Goal: Task Accomplishment & Management: Complete application form

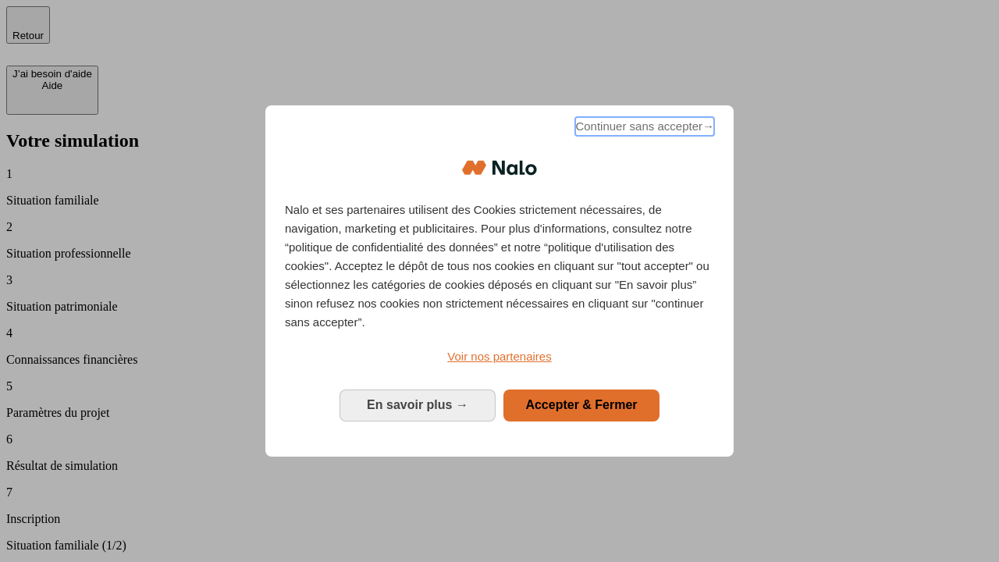
click at [643, 129] on span "Continuer sans accepter →" at bounding box center [644, 126] width 139 height 19
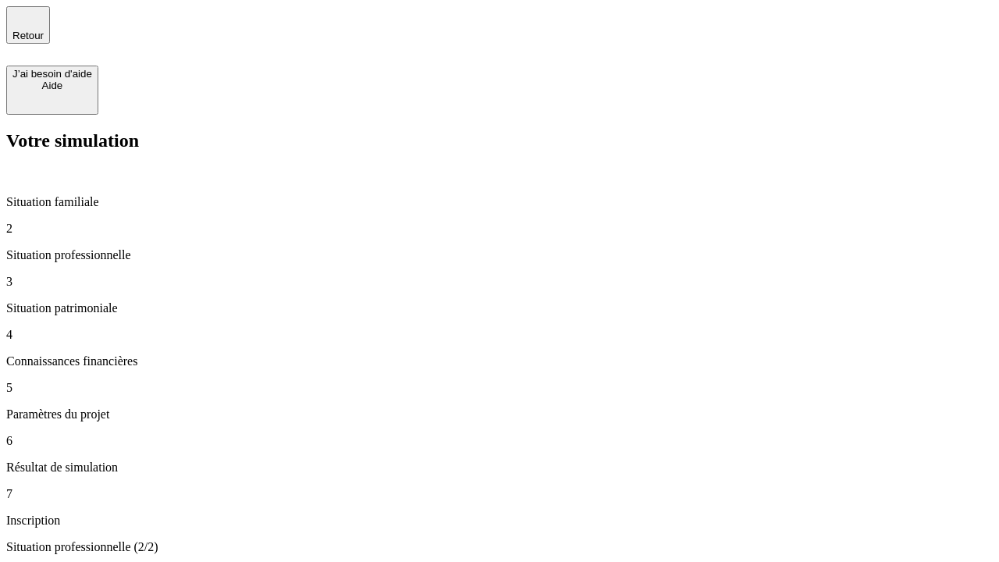
type input "30 000"
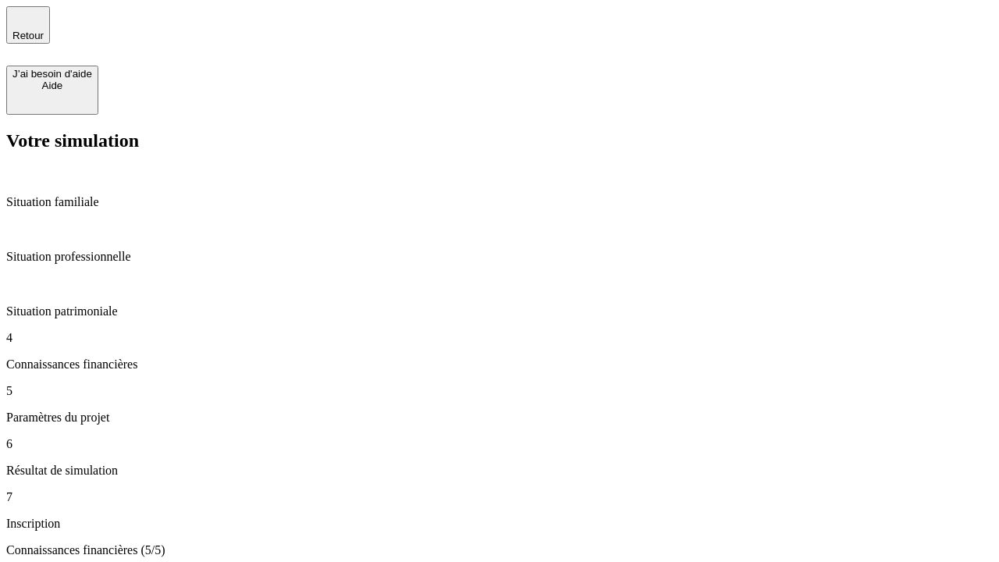
type input "25"
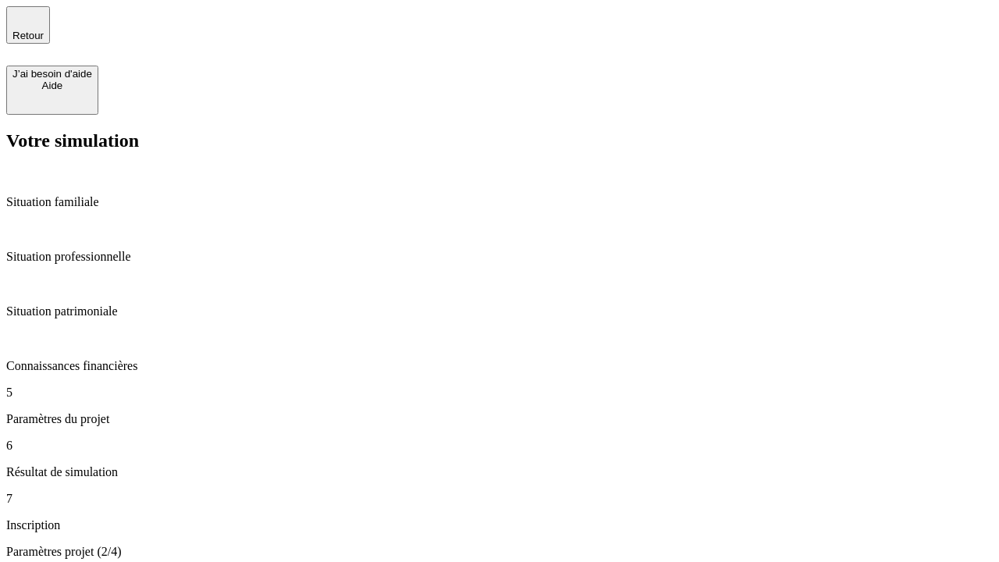
type input "1 000"
type input "640"
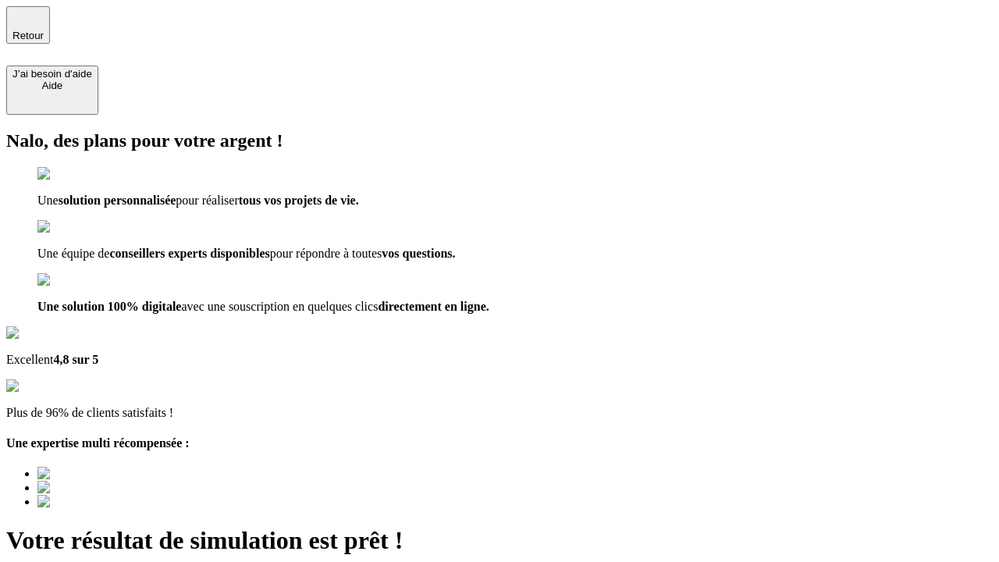
type input "[EMAIL_ADDRESS][PERSON_NAME][DOMAIN_NAME]"
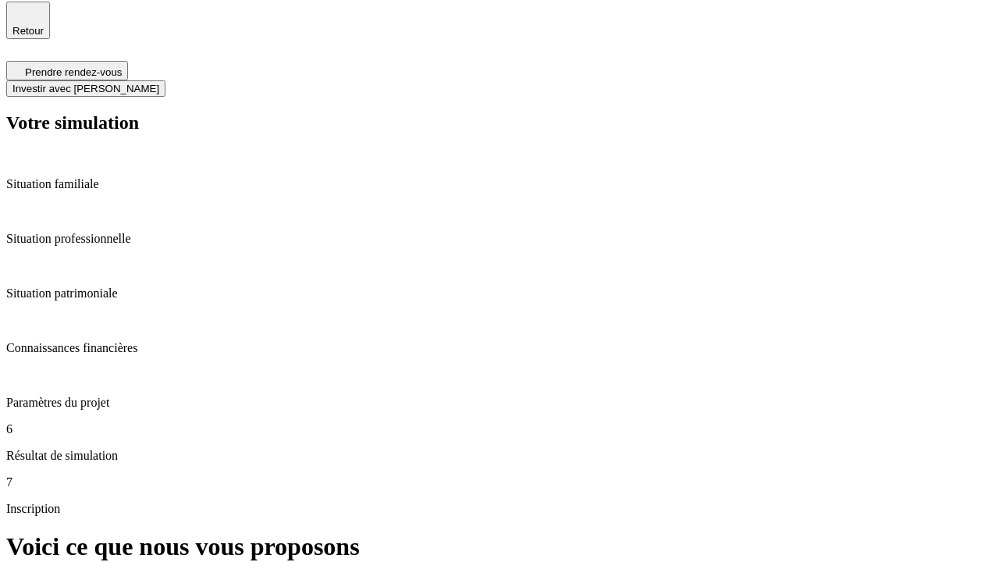
click at [159, 83] on span "Investir avec [PERSON_NAME]" at bounding box center [85, 89] width 147 height 12
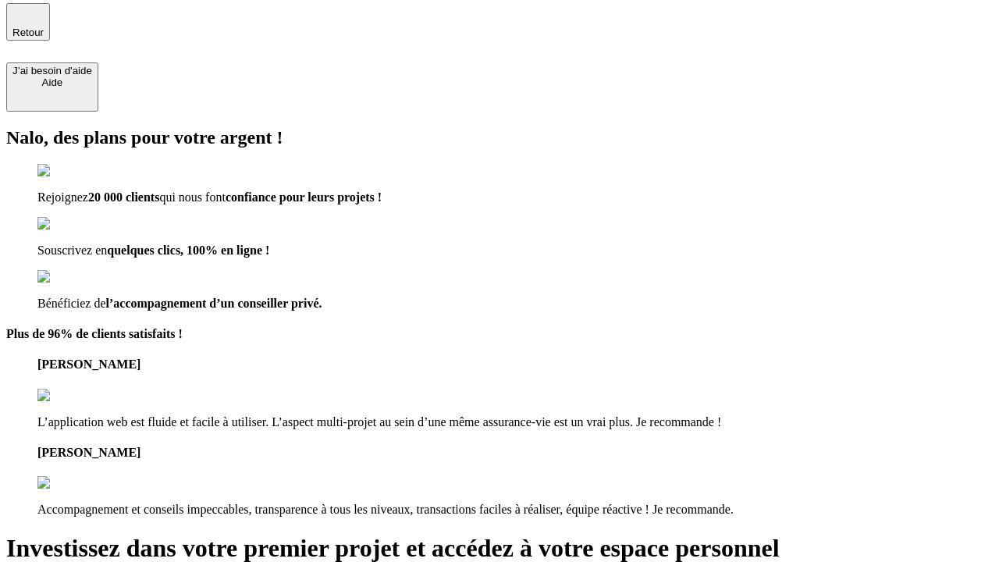
type input "[PERSON_NAME][EMAIL_ADDRESS][DOMAIN_NAME]"
